Goal: Task Accomplishment & Management: Manage account settings

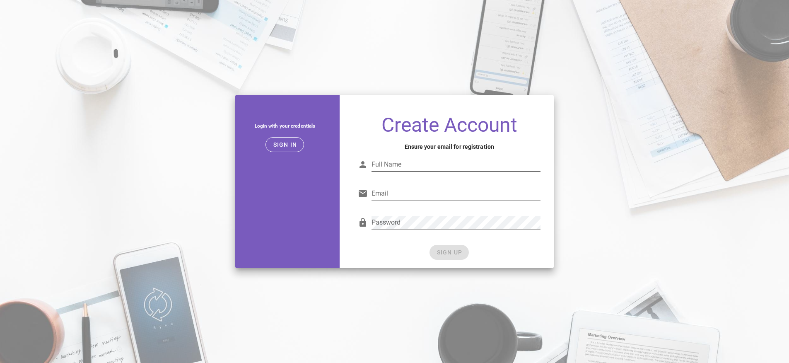
click at [396, 161] on div "Full Name" at bounding box center [455, 164] width 169 height 13
type input "[PERSON_NAME]"
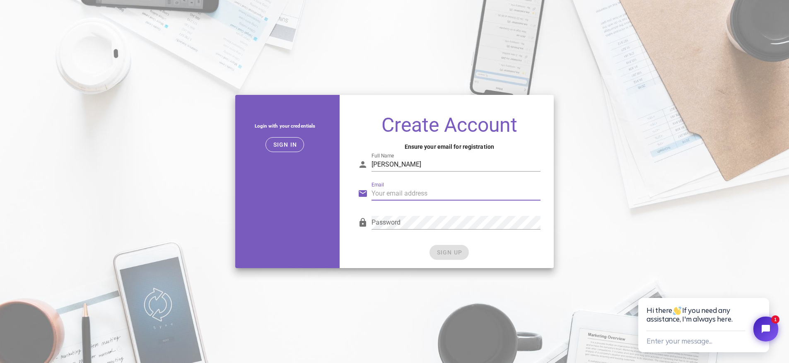
type input "[PERSON_NAME][EMAIL_ADDRESS][DOMAIN_NAME]"
click at [369, 269] on div "Login with your credentials Sign in Create Account Ensure your email for regist…" at bounding box center [394, 181] width 329 height 183
click at [445, 253] on span "SIGN UP" at bounding box center [449, 252] width 26 height 7
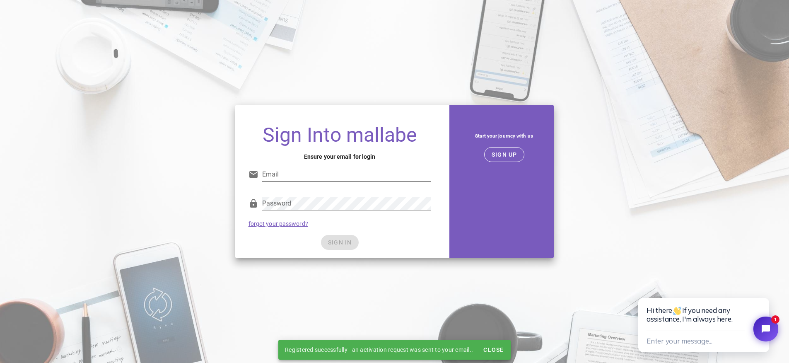
click at [362, 170] on input "Email" at bounding box center [346, 174] width 169 height 13
type input "[PERSON_NAME][EMAIL_ADDRESS][DOMAIN_NAME]"
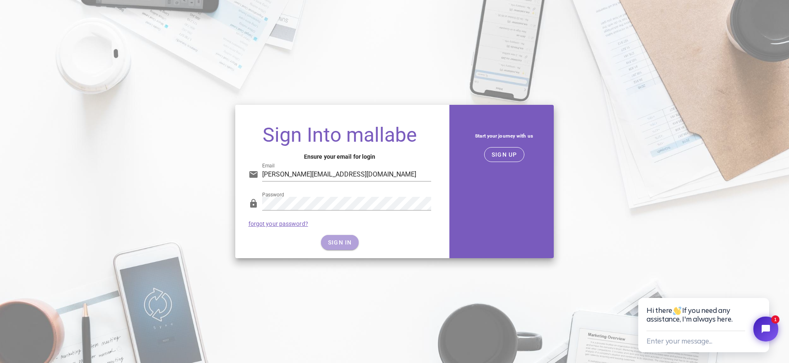
click at [328, 236] on button "SIGN IN" at bounding box center [340, 242] width 38 height 15
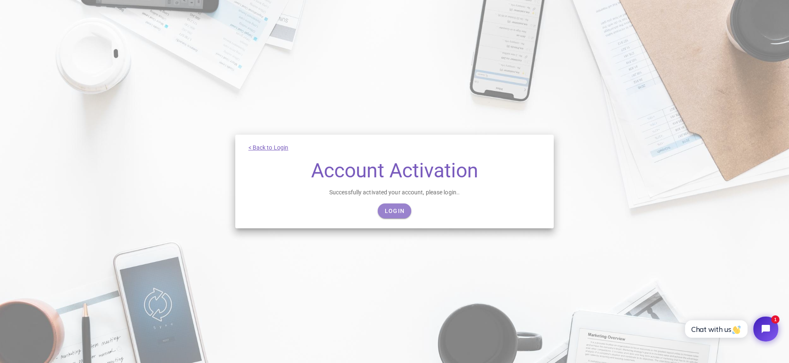
drag, startPoint x: 399, startPoint y: 211, endPoint x: 372, endPoint y: 88, distance: 125.9
click at [399, 211] on span "Login" at bounding box center [394, 210] width 20 height 7
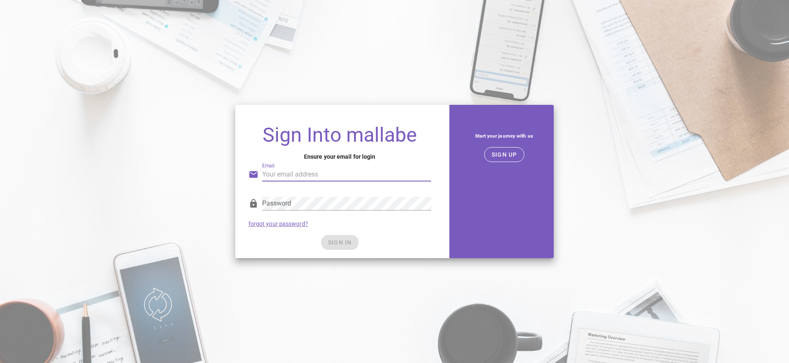
click at [328, 173] on input "Email" at bounding box center [346, 174] width 169 height 13
type input "[PERSON_NAME][EMAIL_ADDRESS][DOMAIN_NAME]"
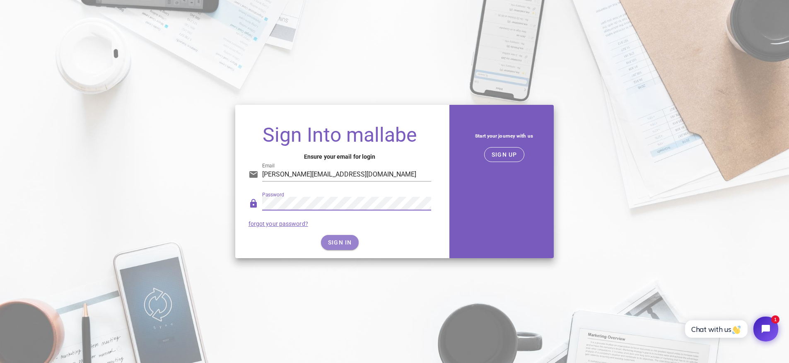
click at [343, 246] on button "SIGN IN" at bounding box center [340, 242] width 38 height 15
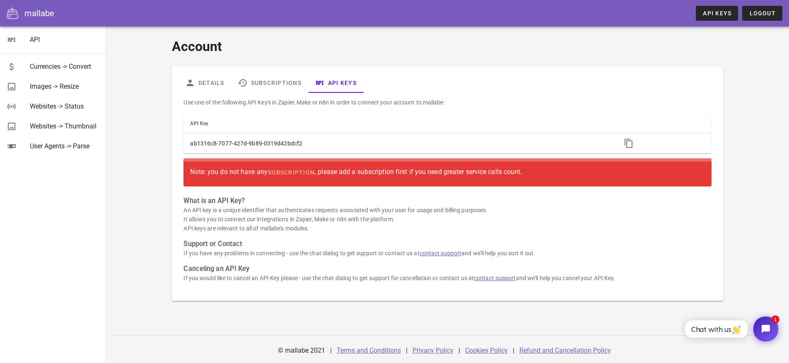
click at [361, 172] on div "Note: you do not have any subscription , please add a subscription first if you…" at bounding box center [447, 172] width 514 height 15
click at [228, 169] on div "Note: you do not have any subscription , please add a subscription first if you…" at bounding box center [447, 172] width 514 height 15
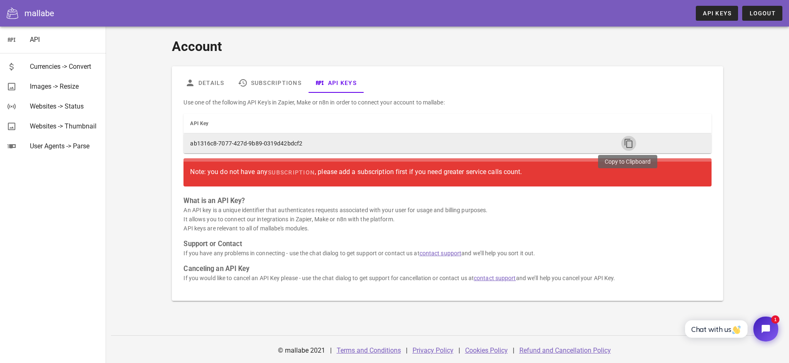
click at [630, 141] on icon "button" at bounding box center [628, 143] width 10 height 10
